Goal: Task Accomplishment & Management: Use online tool/utility

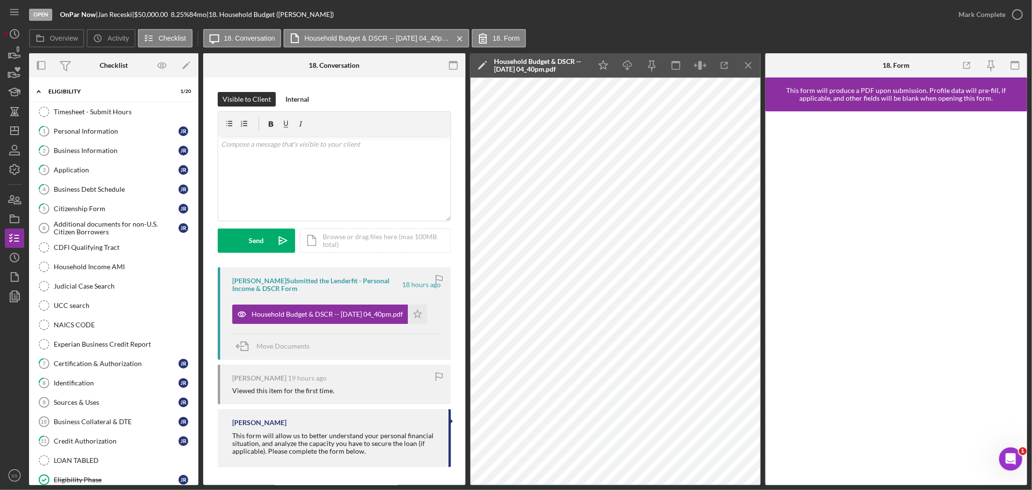
scroll to position [328, 0]
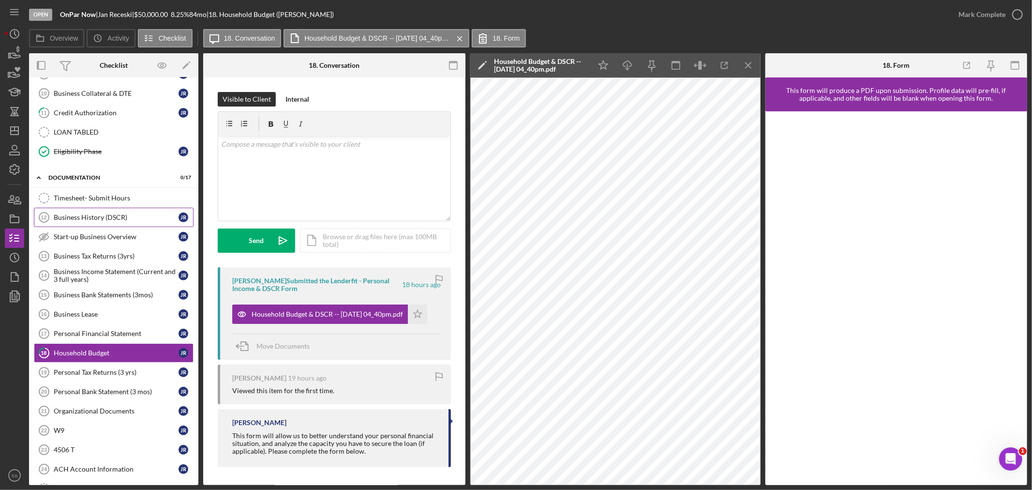
click at [94, 218] on div "Business History (DSCR)" at bounding box center [116, 217] width 125 height 8
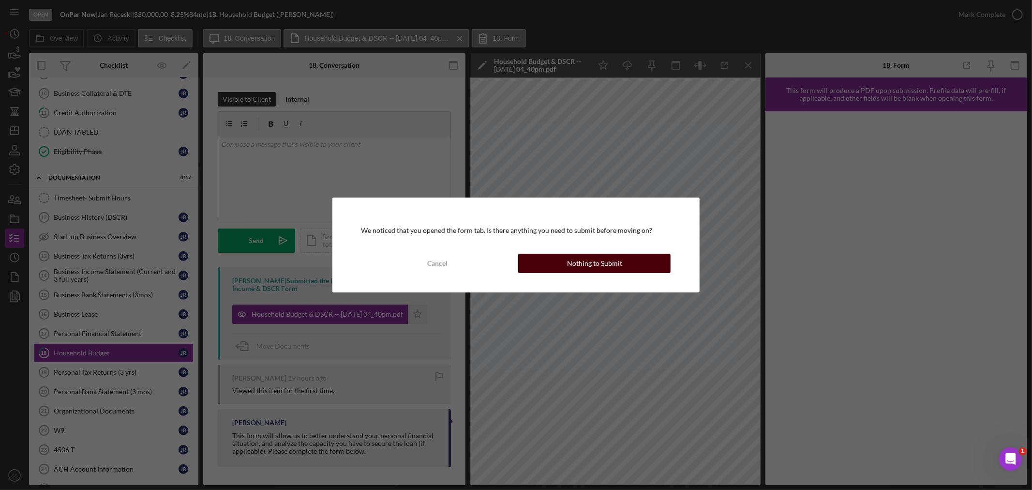
click at [546, 261] on button "Nothing to Submit" at bounding box center [594, 263] width 152 height 19
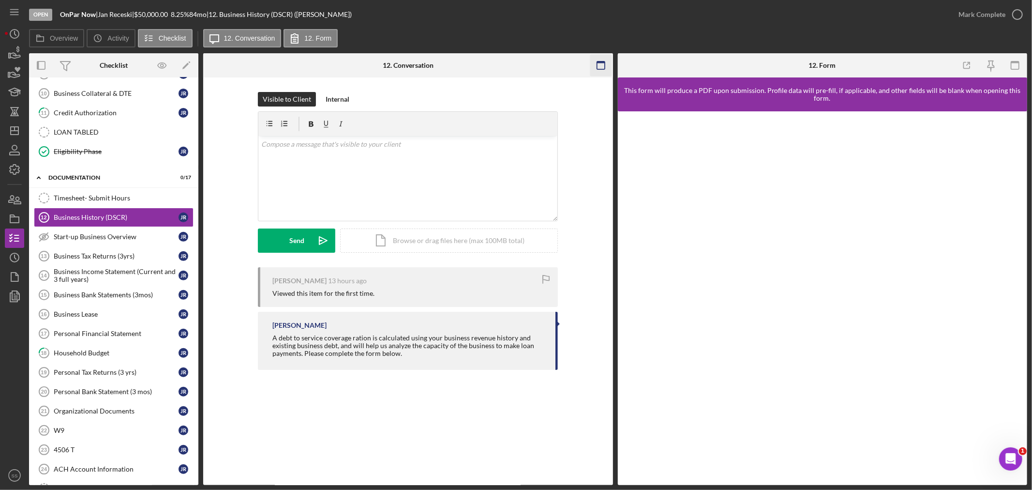
click at [597, 63] on icon "button" at bounding box center [601, 66] width 22 height 22
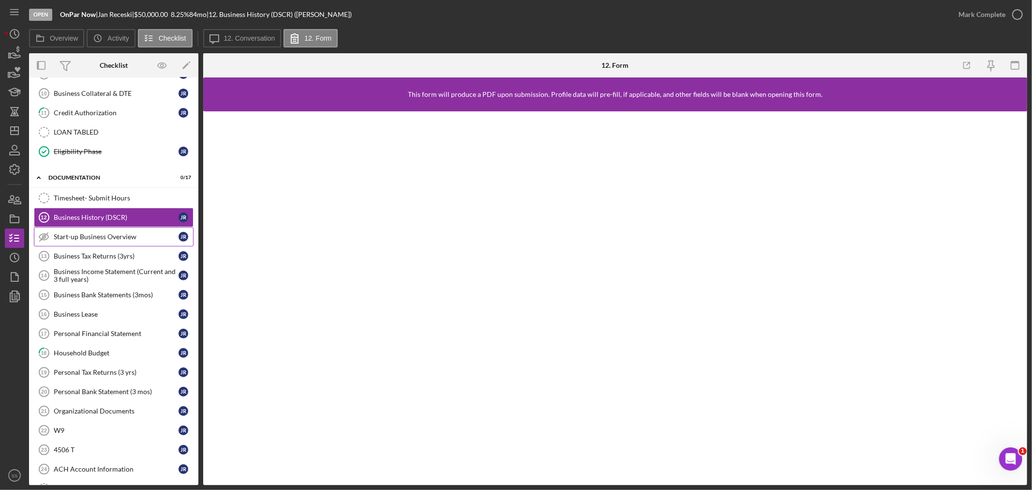
click at [126, 235] on div "Start-up Business Overview" at bounding box center [116, 237] width 125 height 8
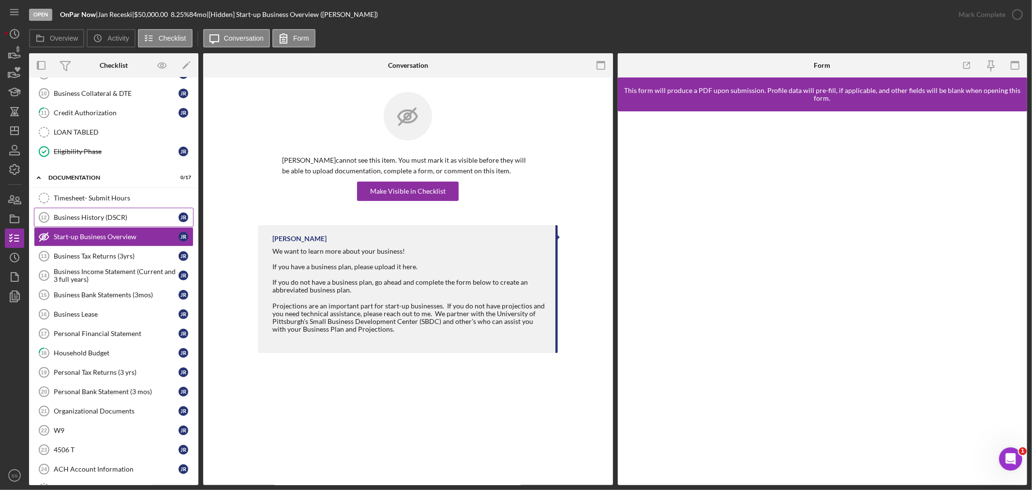
click at [119, 217] on div "Business History (DSCR)" at bounding box center [116, 217] width 125 height 8
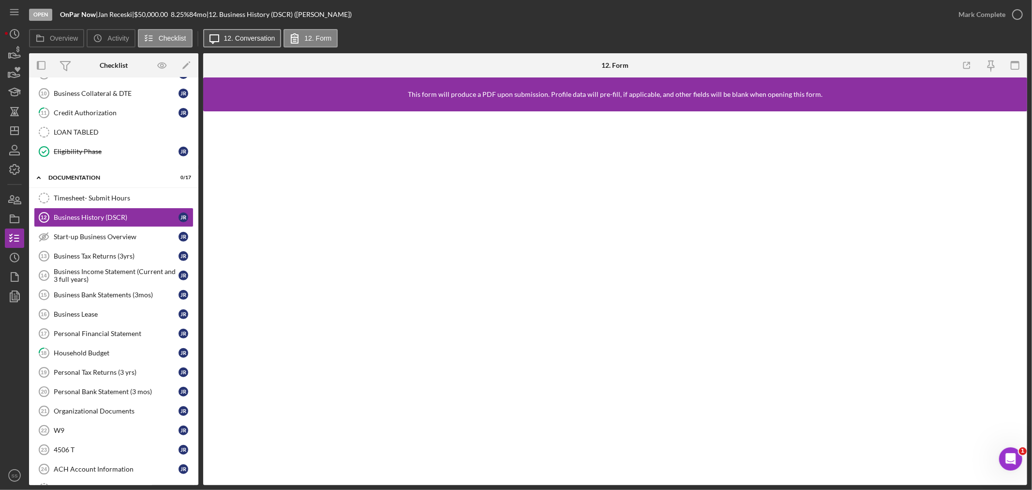
click at [231, 34] on button "Icon/Message 12. Conversation" at bounding box center [242, 38] width 78 height 18
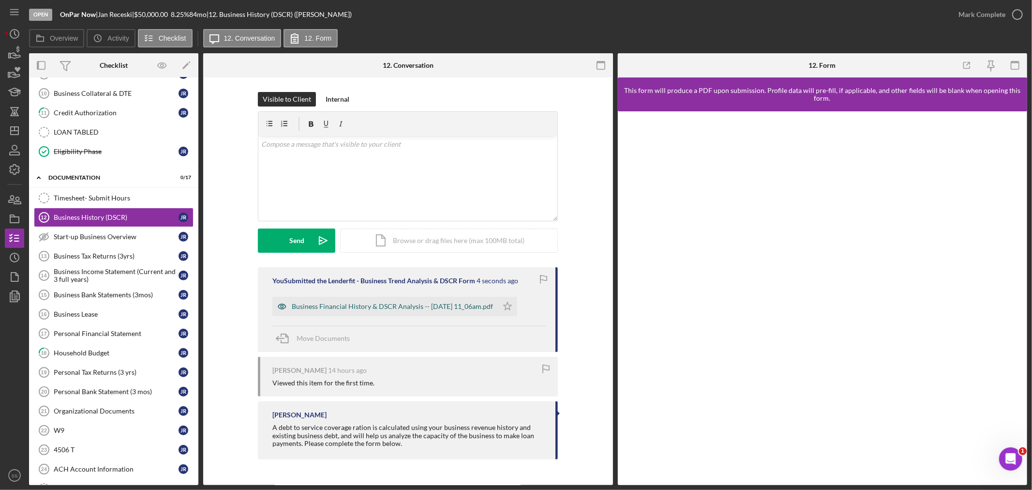
click at [322, 308] on div "Business Financial History & DSCR Analysis -- [DATE] 11_06am.pdf" at bounding box center [392, 306] width 201 height 8
